Goal: Entertainment & Leisure: Consume media (video, audio)

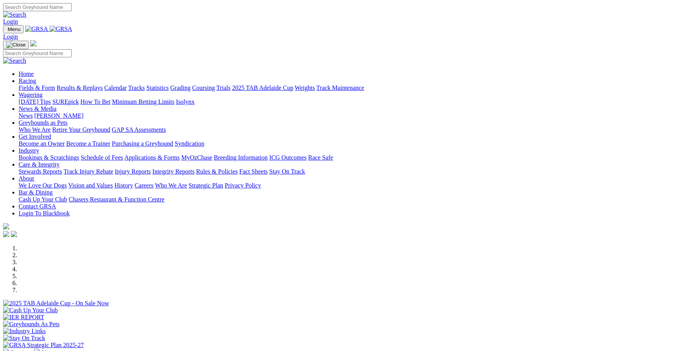
scroll to position [180, 0]
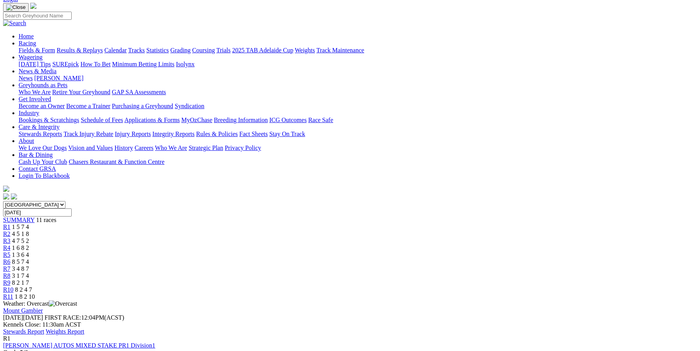
scroll to position [77, 0]
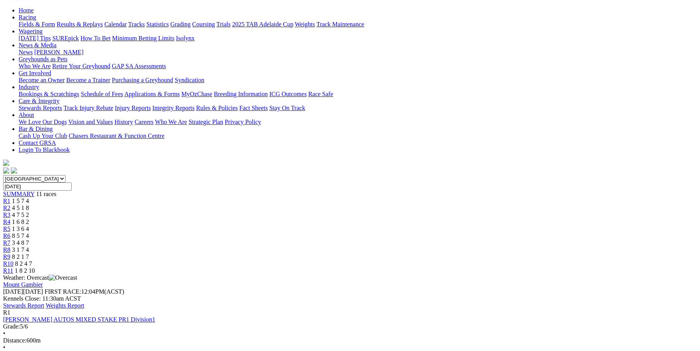
click at [223, 204] on div "R2 4 5 1 8" at bounding box center [349, 207] width 693 height 7
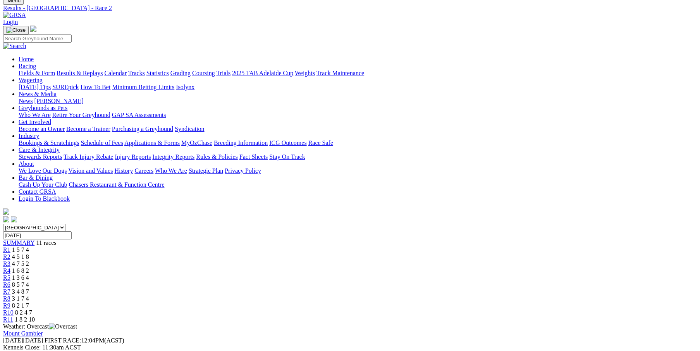
scroll to position [26, 0]
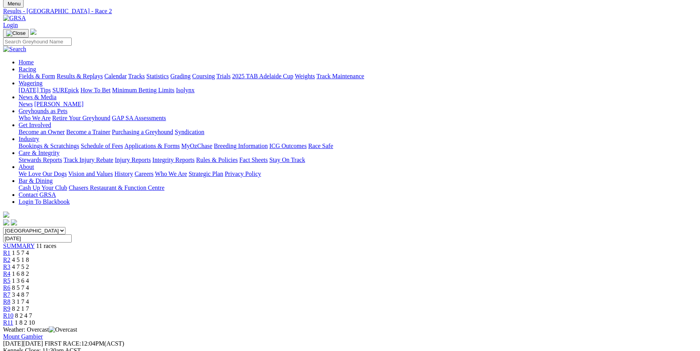
click at [34, 242] on span "SUMMARY" at bounding box center [18, 245] width 31 height 7
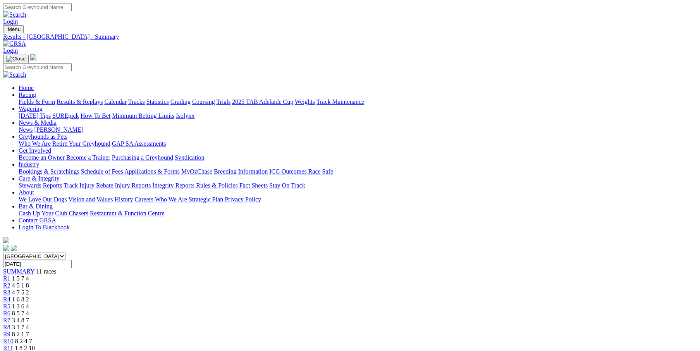
click at [10, 310] on span "R6" at bounding box center [6, 313] width 7 height 7
click at [10, 282] on link "R2" at bounding box center [6, 285] width 7 height 7
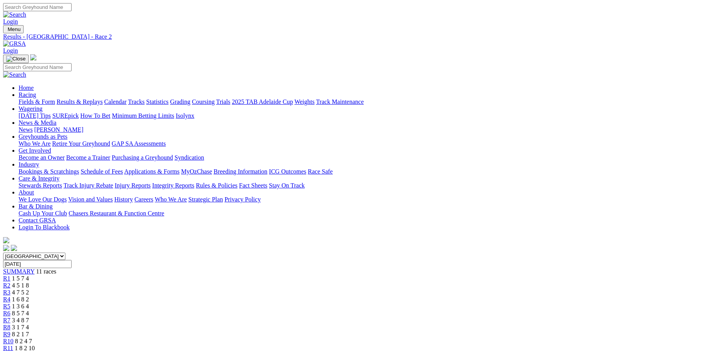
click at [34, 268] on span "SUMMARY" at bounding box center [18, 271] width 31 height 7
click at [29, 310] on span "8 5 7 4" at bounding box center [20, 313] width 17 height 7
drag, startPoint x: 437, startPoint y: 24, endPoint x: 274, endPoint y: 55, distance: 166.6
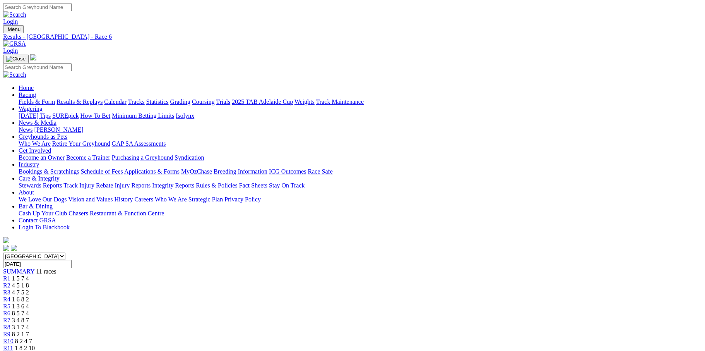
click at [34, 268] on span "SUMMARY" at bounding box center [18, 271] width 31 height 7
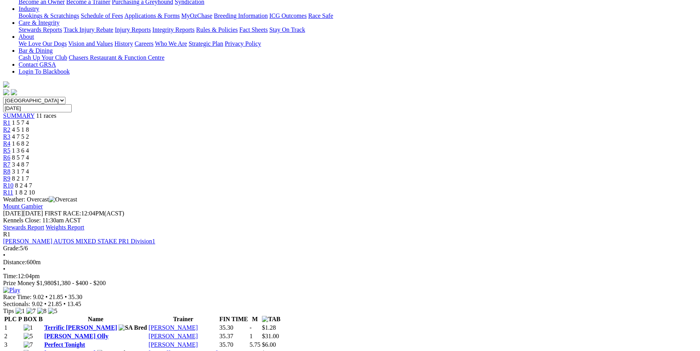
scroll to position [77, 0]
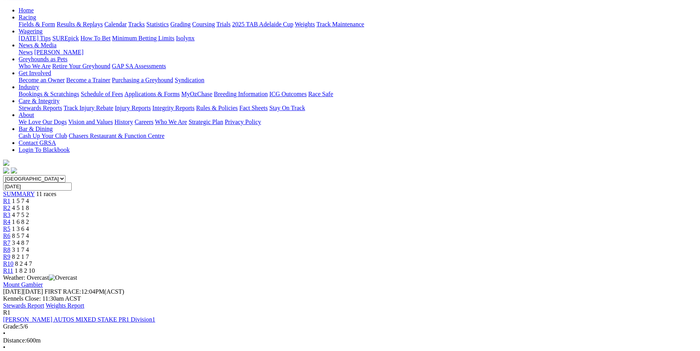
click at [421, 239] on div "R7 3 4 8 7" at bounding box center [349, 242] width 693 height 7
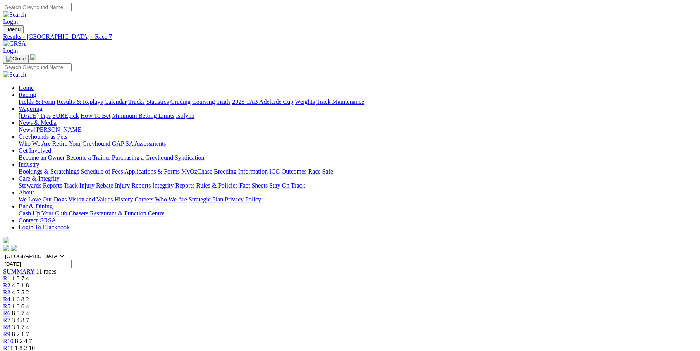
click at [29, 317] on span "3 4 8 7" at bounding box center [20, 320] width 17 height 7
click at [34, 268] on span "SUMMARY" at bounding box center [18, 271] width 31 height 7
